Goal: Navigation & Orientation: Understand site structure

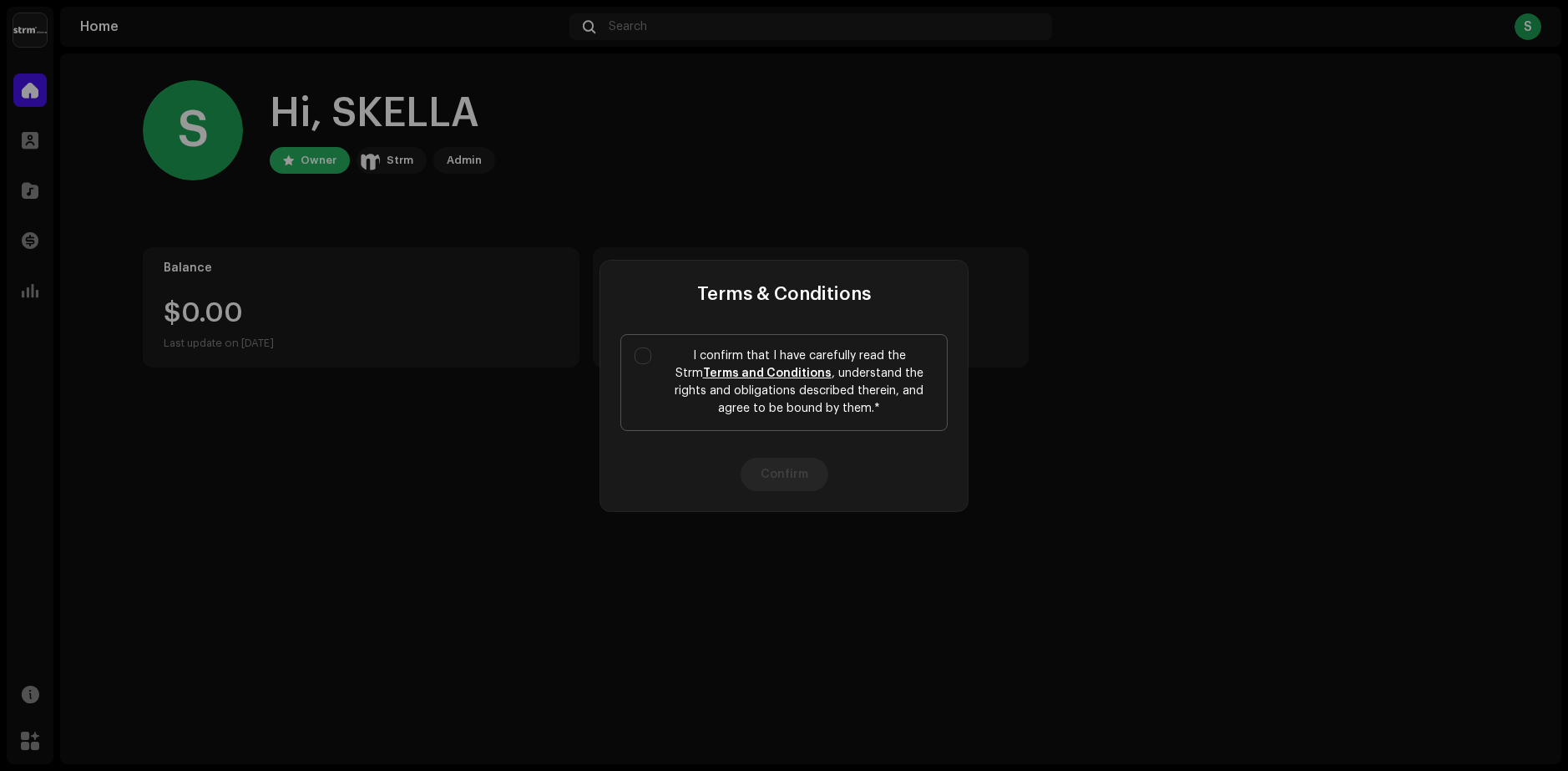
click at [656, 348] on label "I confirm that I have carefully read the Strm Terms and Conditions , understand…" at bounding box center [784, 383] width 328 height 97
click at [651, 348] on input "I confirm that I have carefully read the Strm Terms and Conditions , understand…" at bounding box center [643, 356] width 17 height 17
checkbox input "true"
click at [797, 482] on button "Confirm" at bounding box center [784, 474] width 88 height 33
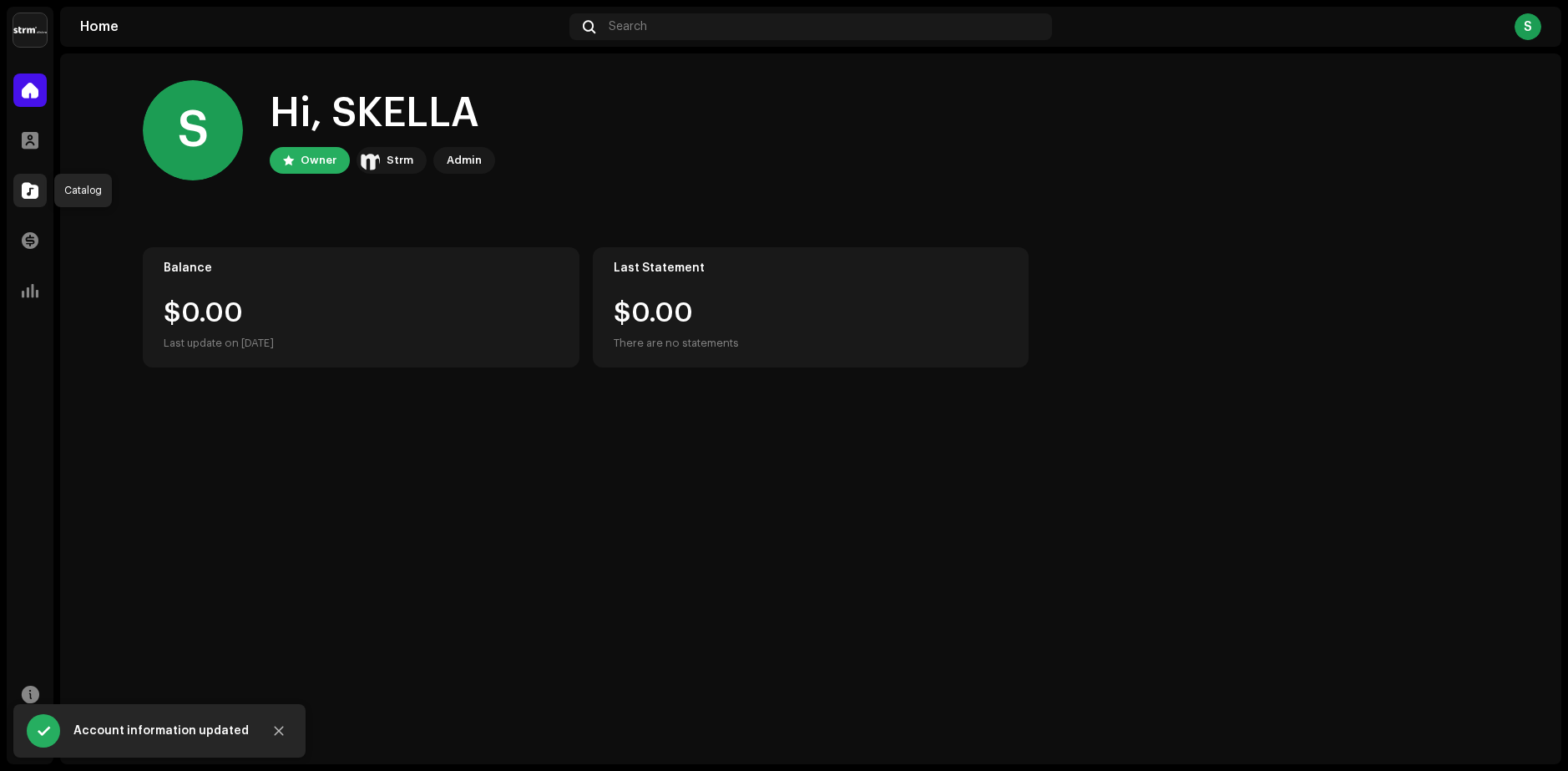
click at [33, 187] on span at bounding box center [30, 190] width 17 height 13
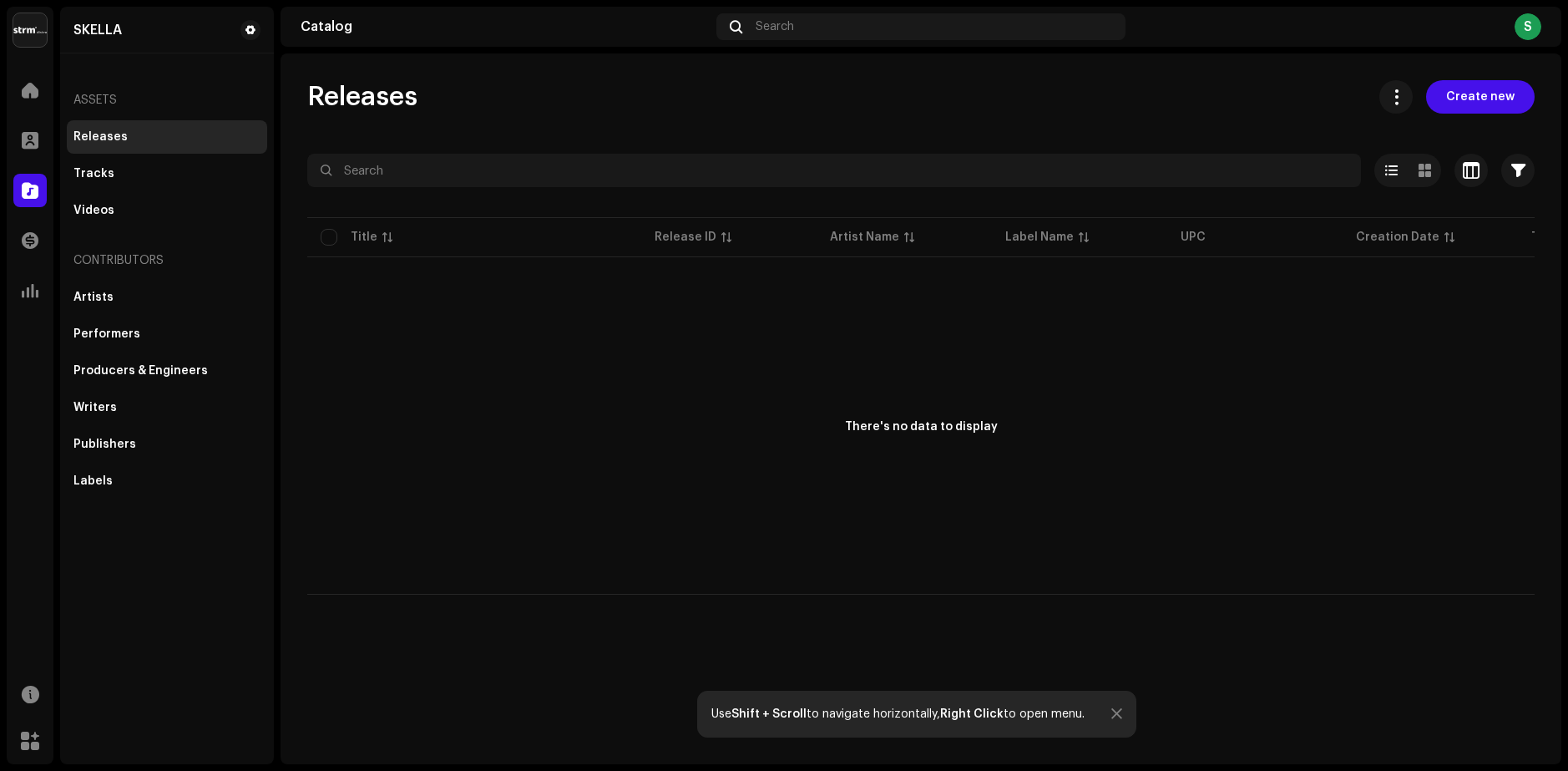
click at [120, 131] on div "Releases" at bounding box center [100, 137] width 54 height 13
click at [92, 293] on div "Artists" at bounding box center [94, 297] width 40 height 13
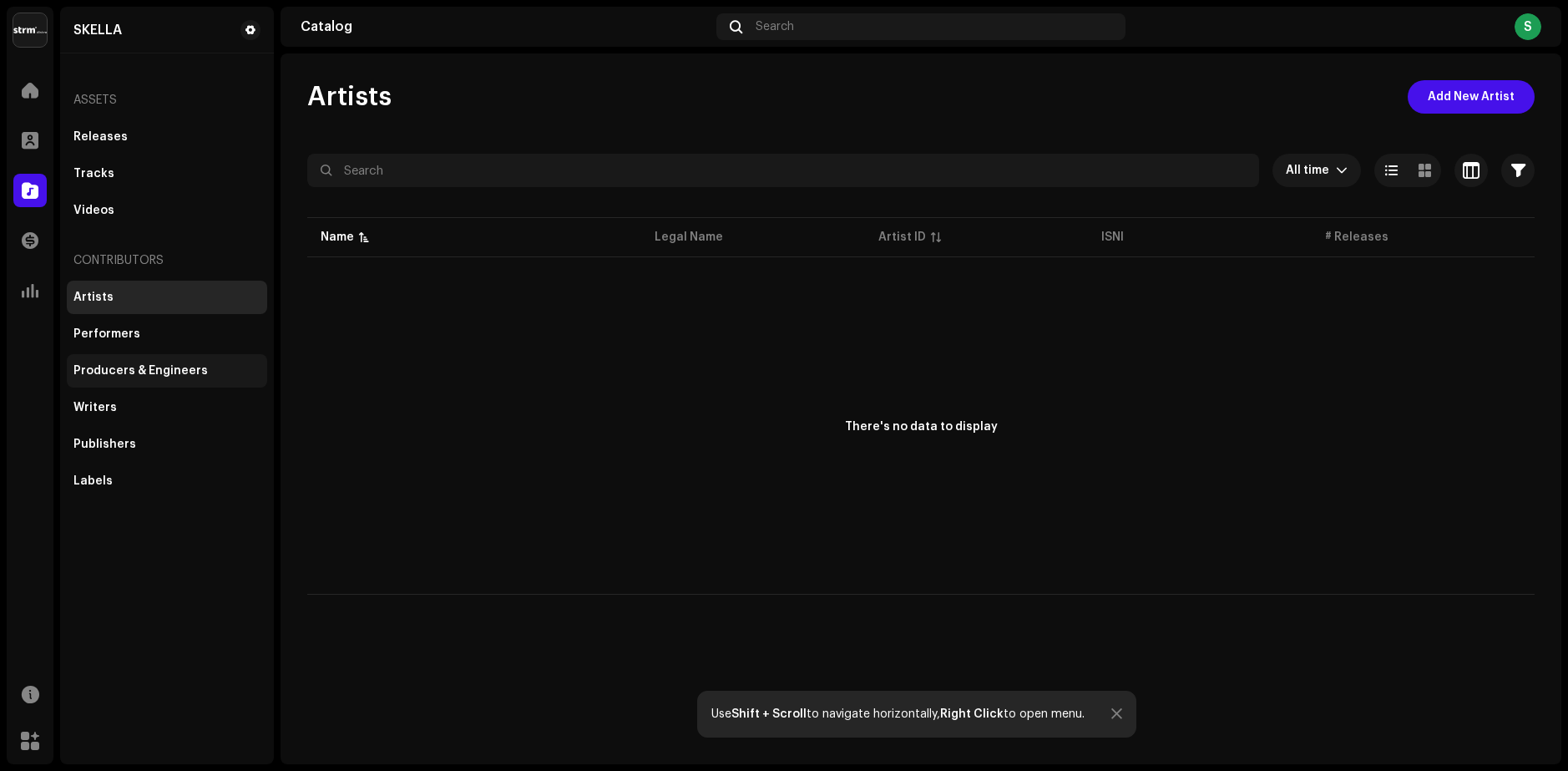
click at [115, 370] on div "Producers & Engineers" at bounding box center [141, 370] width 134 height 13
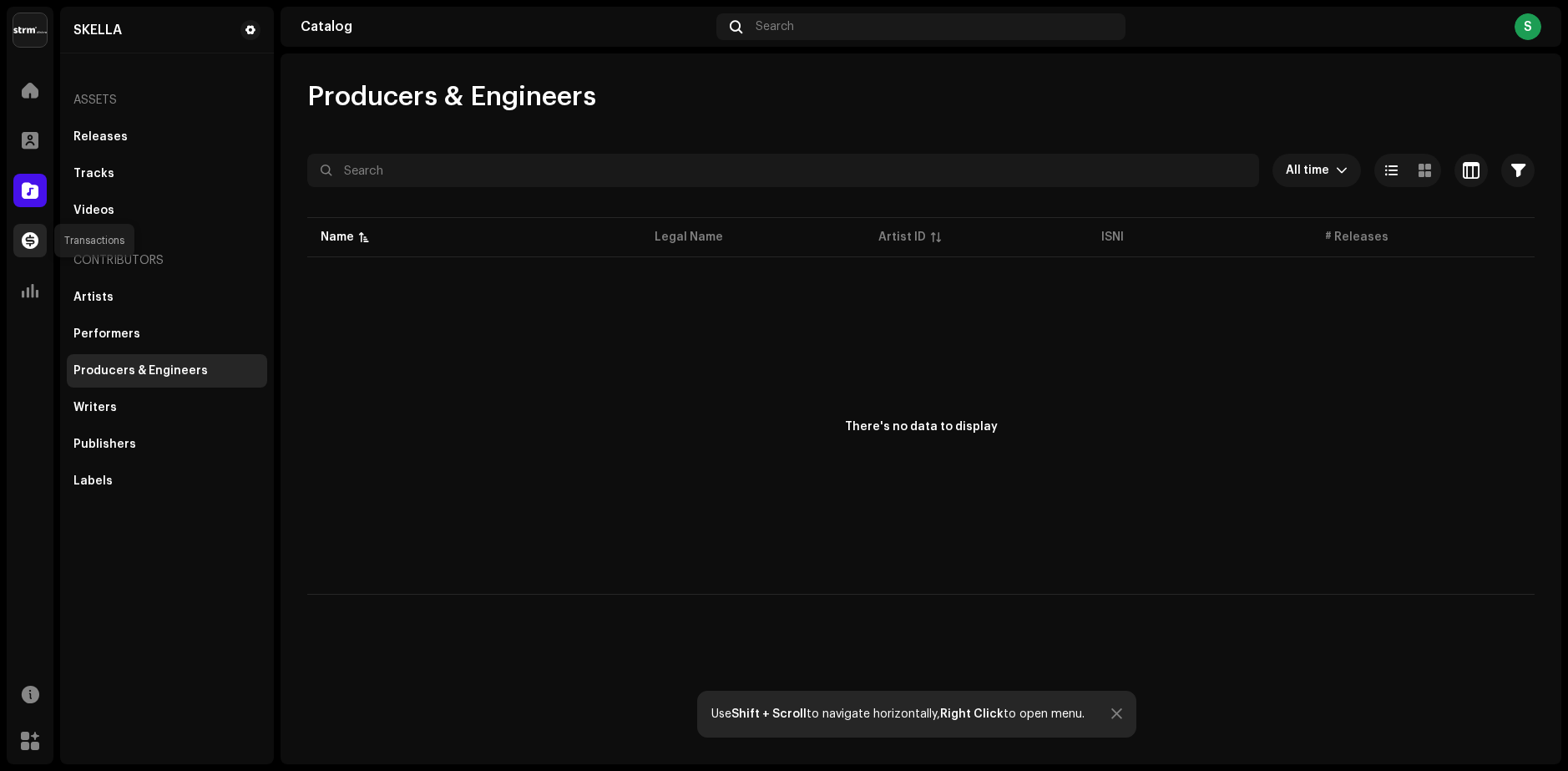
click at [28, 247] on span at bounding box center [30, 241] width 17 height 13
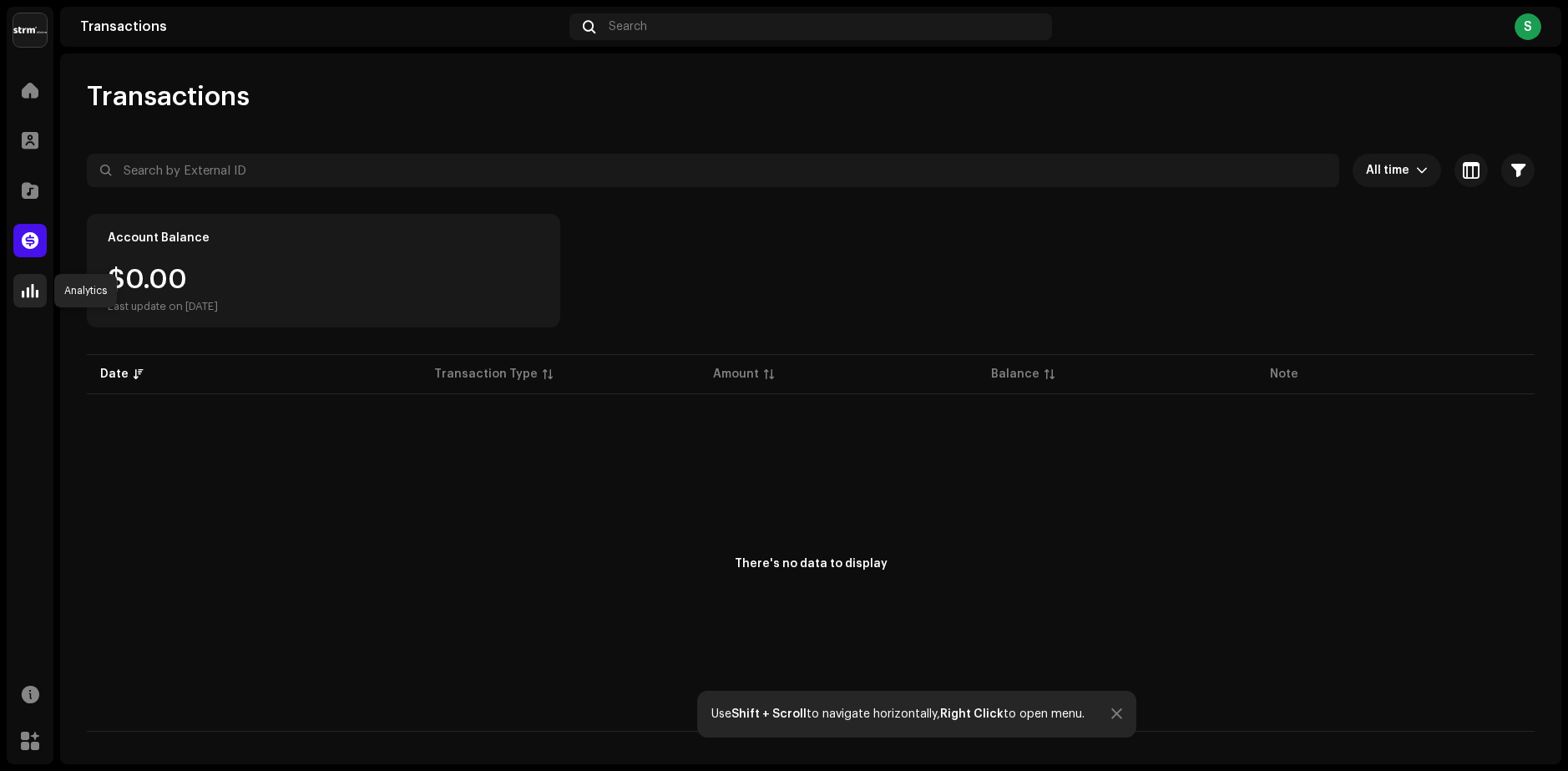
click at [39, 297] on div at bounding box center [29, 290] width 33 height 33
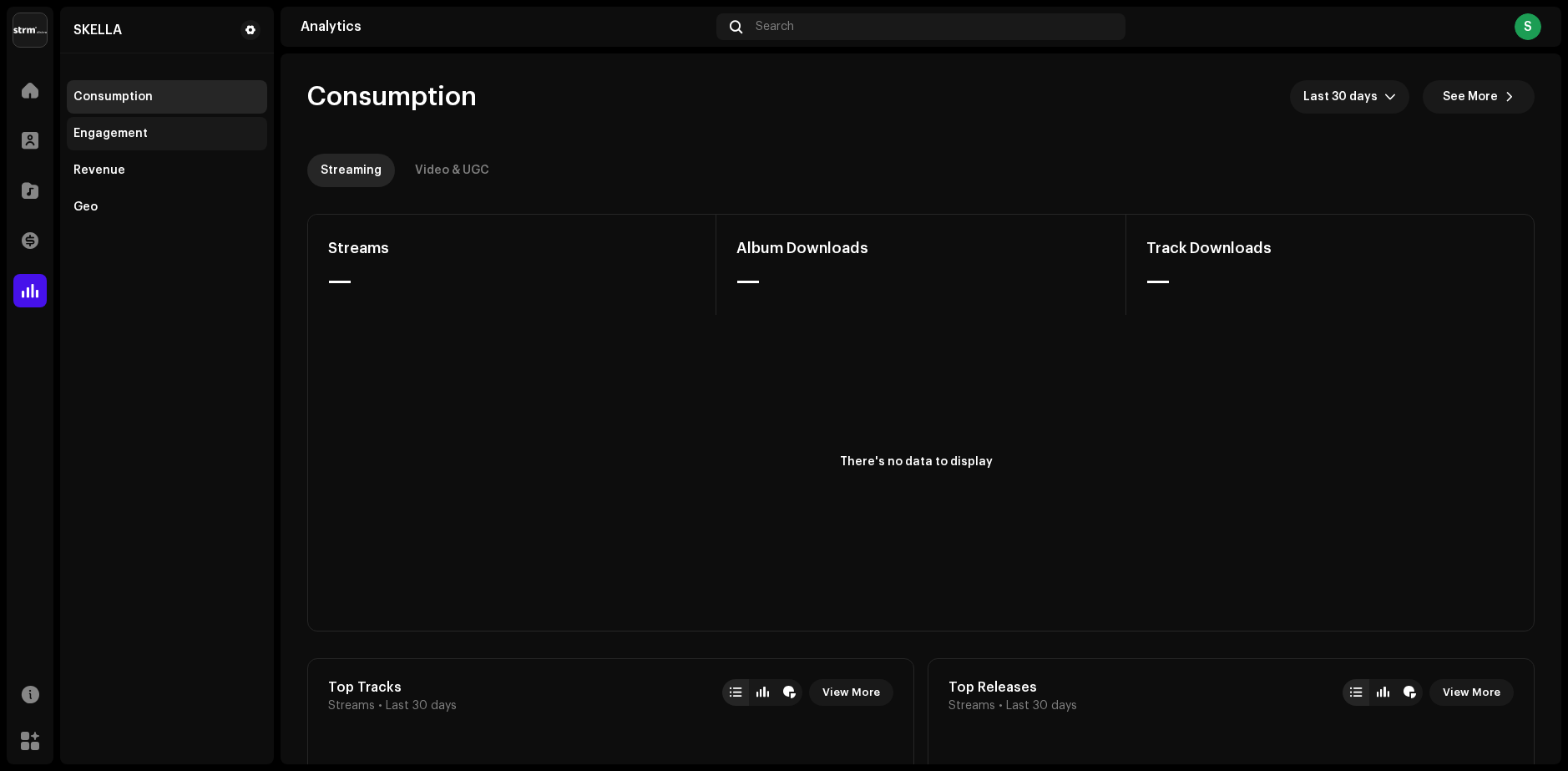
click at [92, 118] on div "Engagement" at bounding box center [168, 133] width 201 height 33
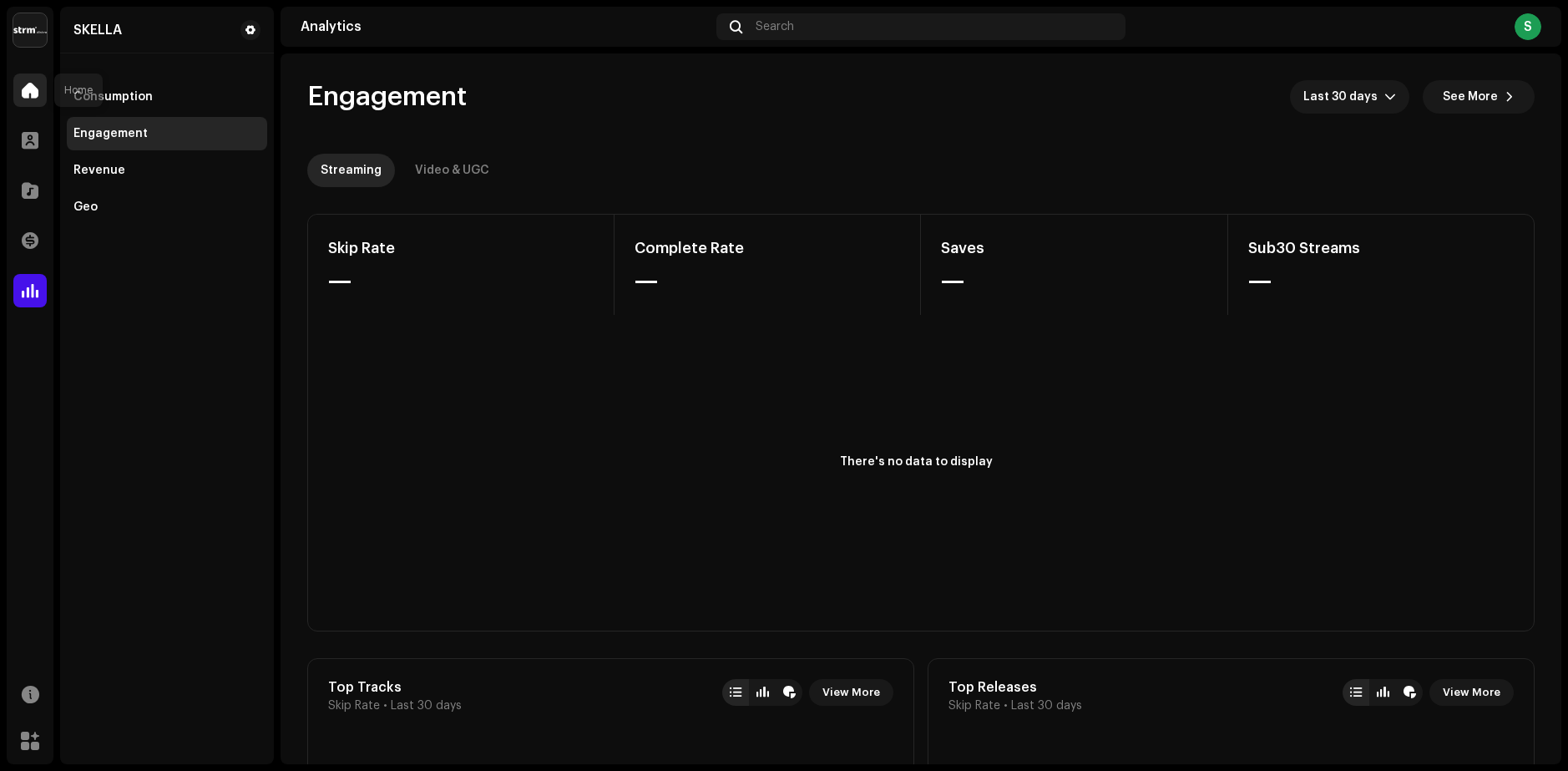
click at [40, 88] on div at bounding box center [29, 90] width 33 height 33
